Goal: Task Accomplishment & Management: Use online tool/utility

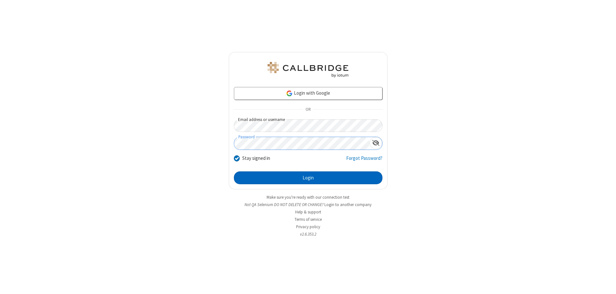
click at [308, 178] on button "Login" at bounding box center [308, 177] width 149 height 13
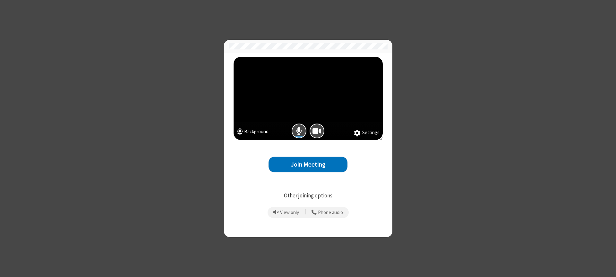
click at [308, 164] on button "Join Meeting" at bounding box center [308, 165] width 79 height 16
